Goal: Task Accomplishment & Management: Use online tool/utility

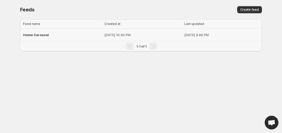
click at [39, 36] on span "Home Carousel" at bounding box center [36, 35] width 26 height 4
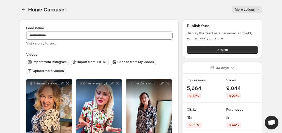
click at [54, 63] on span "Import from Instagram" at bounding box center [50, 62] width 34 height 4
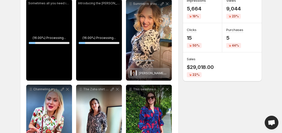
scroll to position [47, 0]
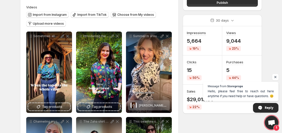
click at [277, 77] on span "Open chat" at bounding box center [275, 77] width 6 height 6
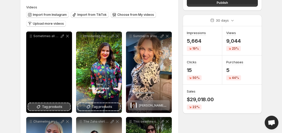
click at [51, 110] on button "Tag products" at bounding box center [49, 106] width 42 height 7
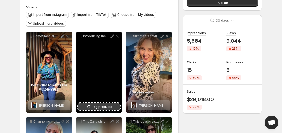
click at [108, 109] on span "Tag products" at bounding box center [102, 106] width 20 height 5
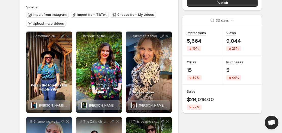
scroll to position [0, 0]
